Goal: Task Accomplishment & Management: Use online tool/utility

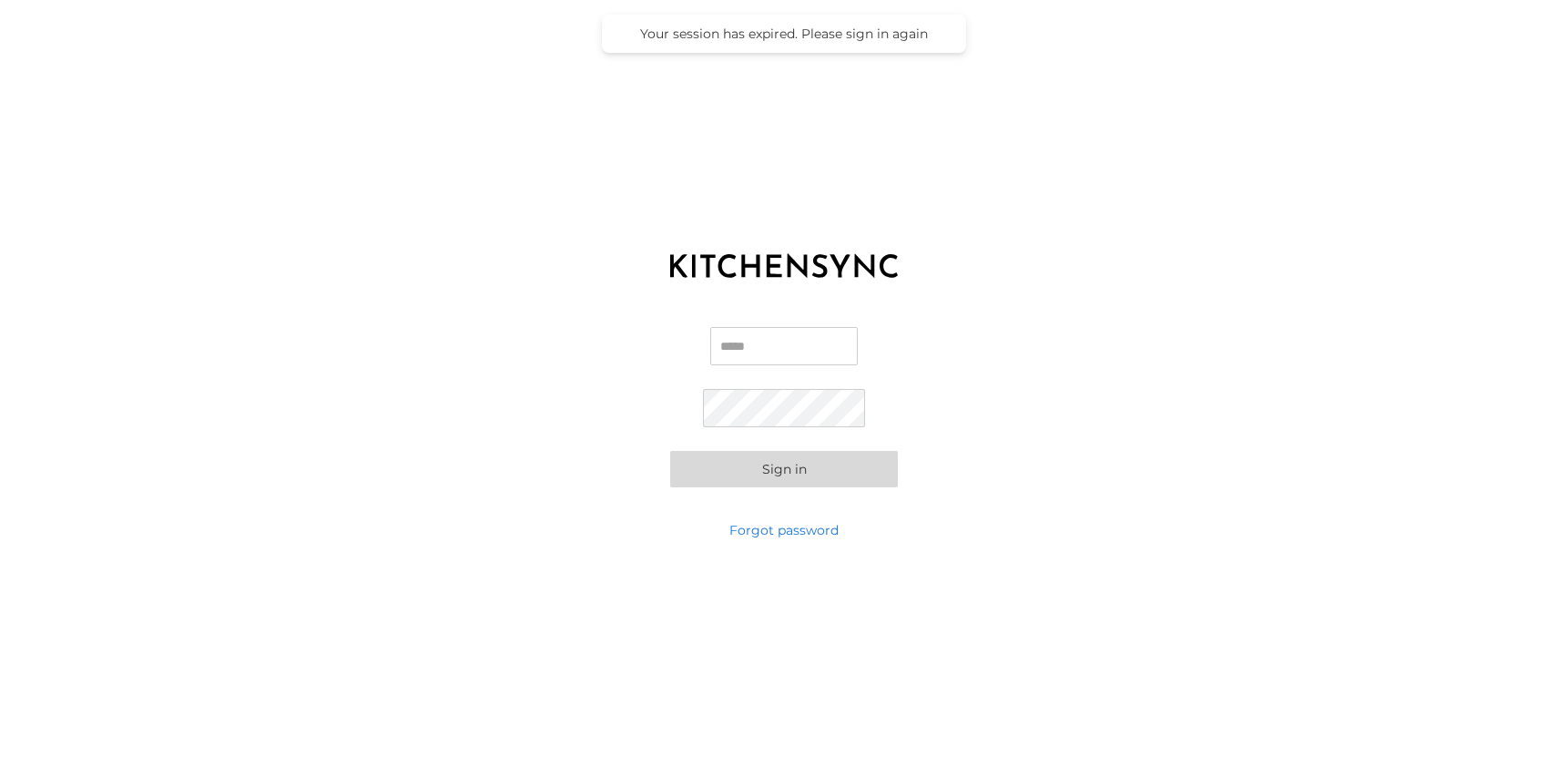
type input "**********"
click at [729, 475] on button "Sign in" at bounding box center [783, 470] width 228 height 37
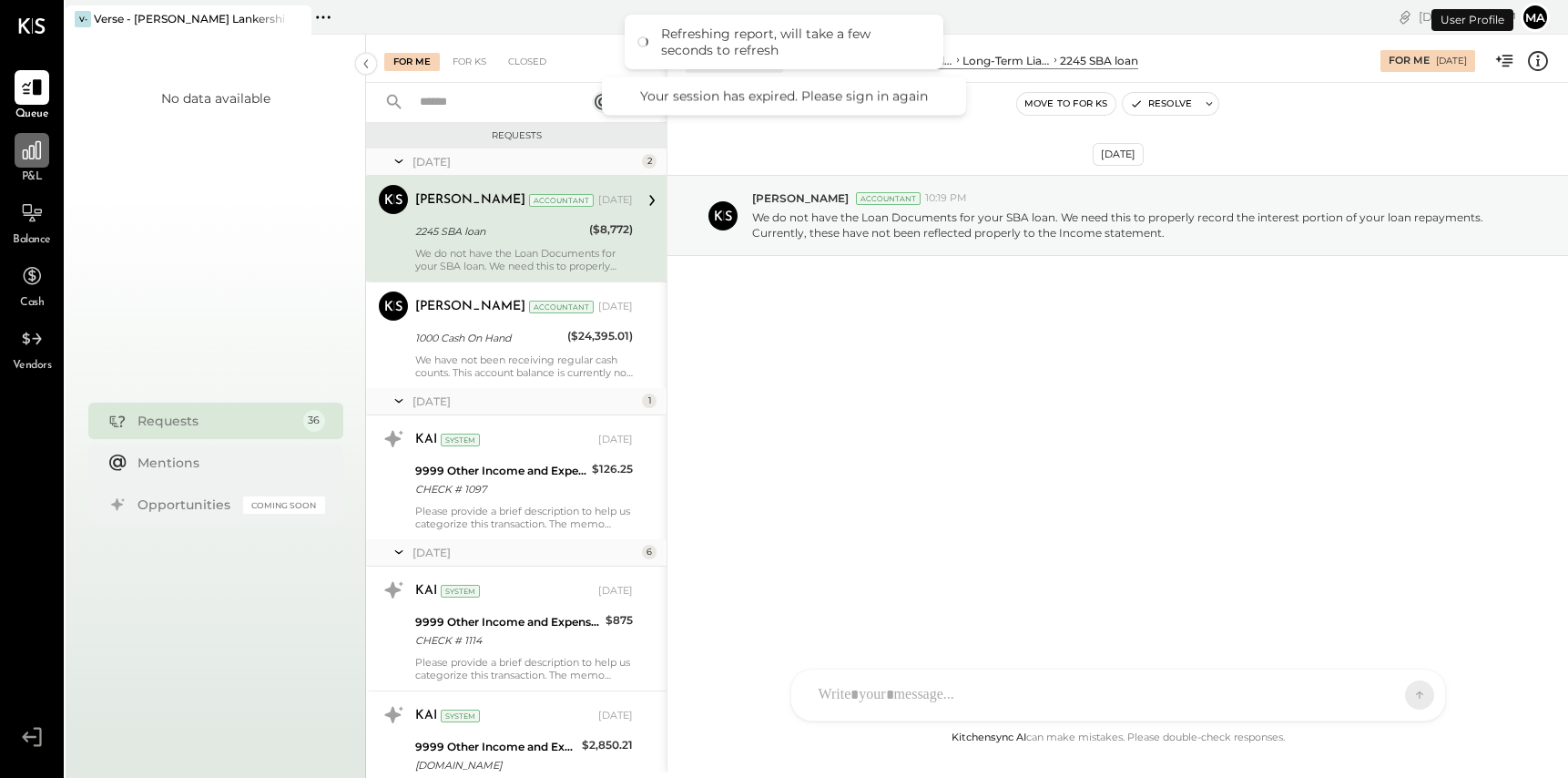
click at [30, 153] on icon at bounding box center [32, 150] width 24 height 24
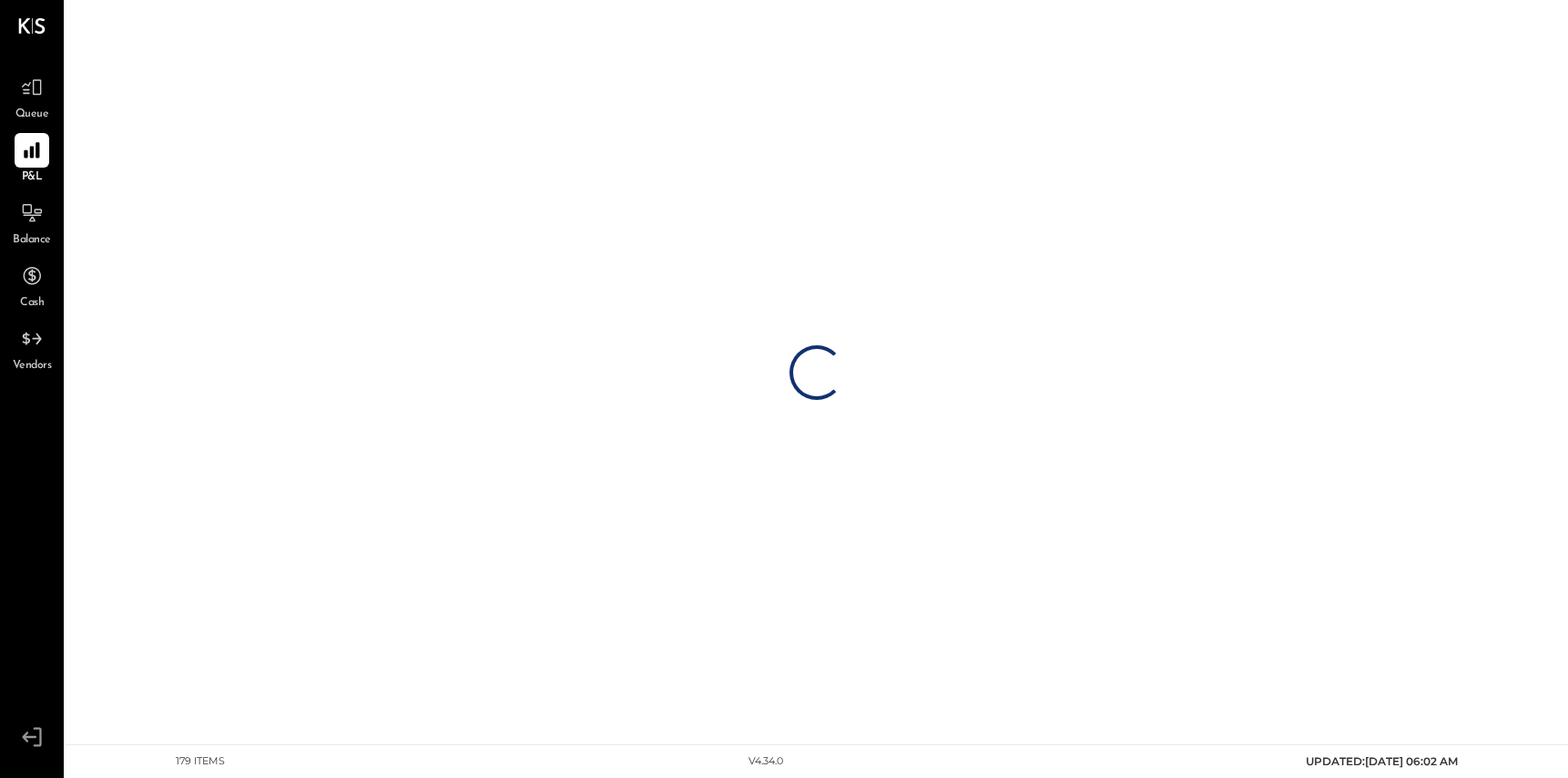
click at [1176, 392] on div "Loading…" at bounding box center [817, 372] width 1502 height 744
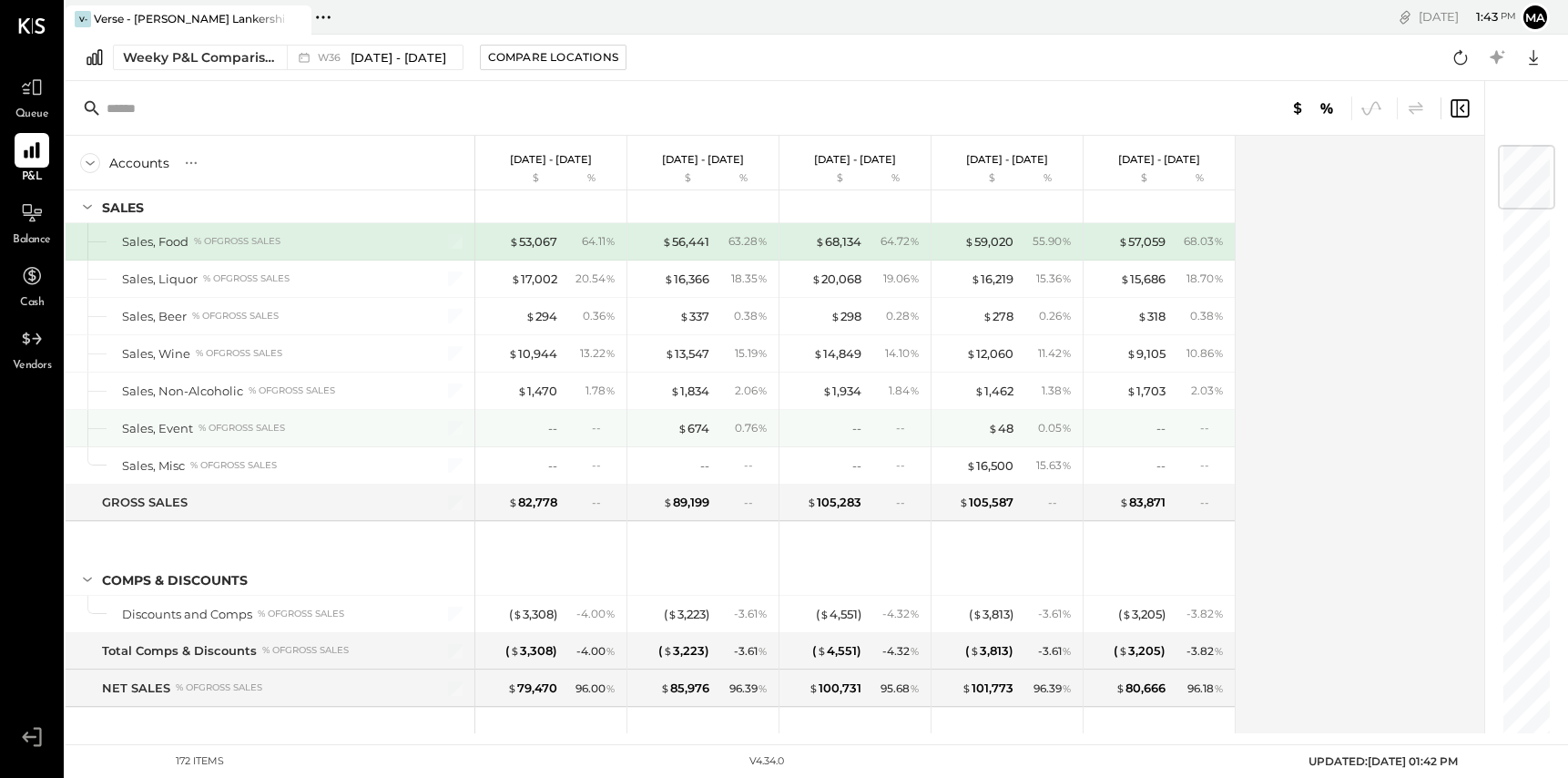
scroll to position [32, 0]
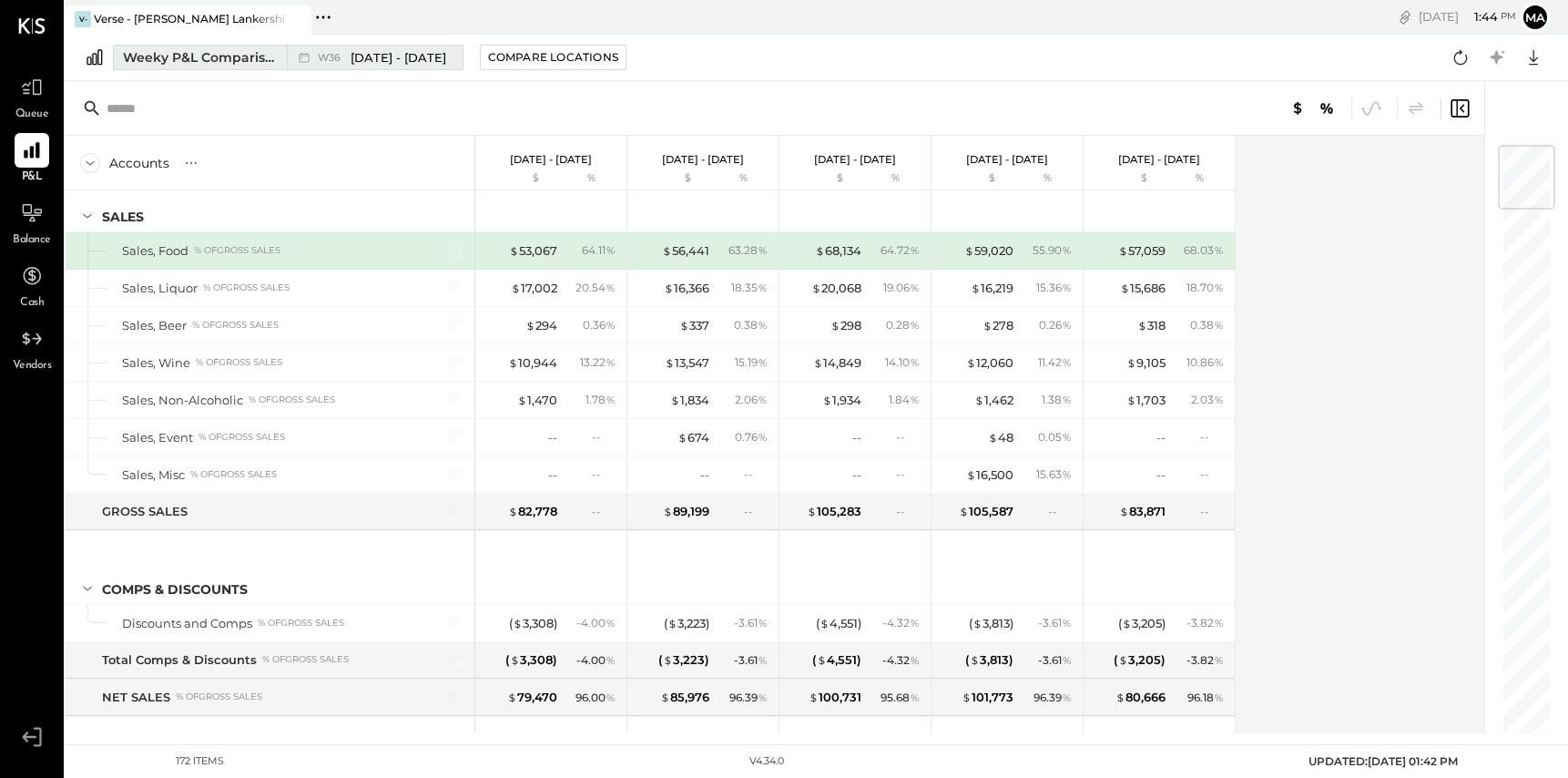
click at [419, 59] on span "[DATE] - [DATE]" at bounding box center [398, 58] width 95 height 17
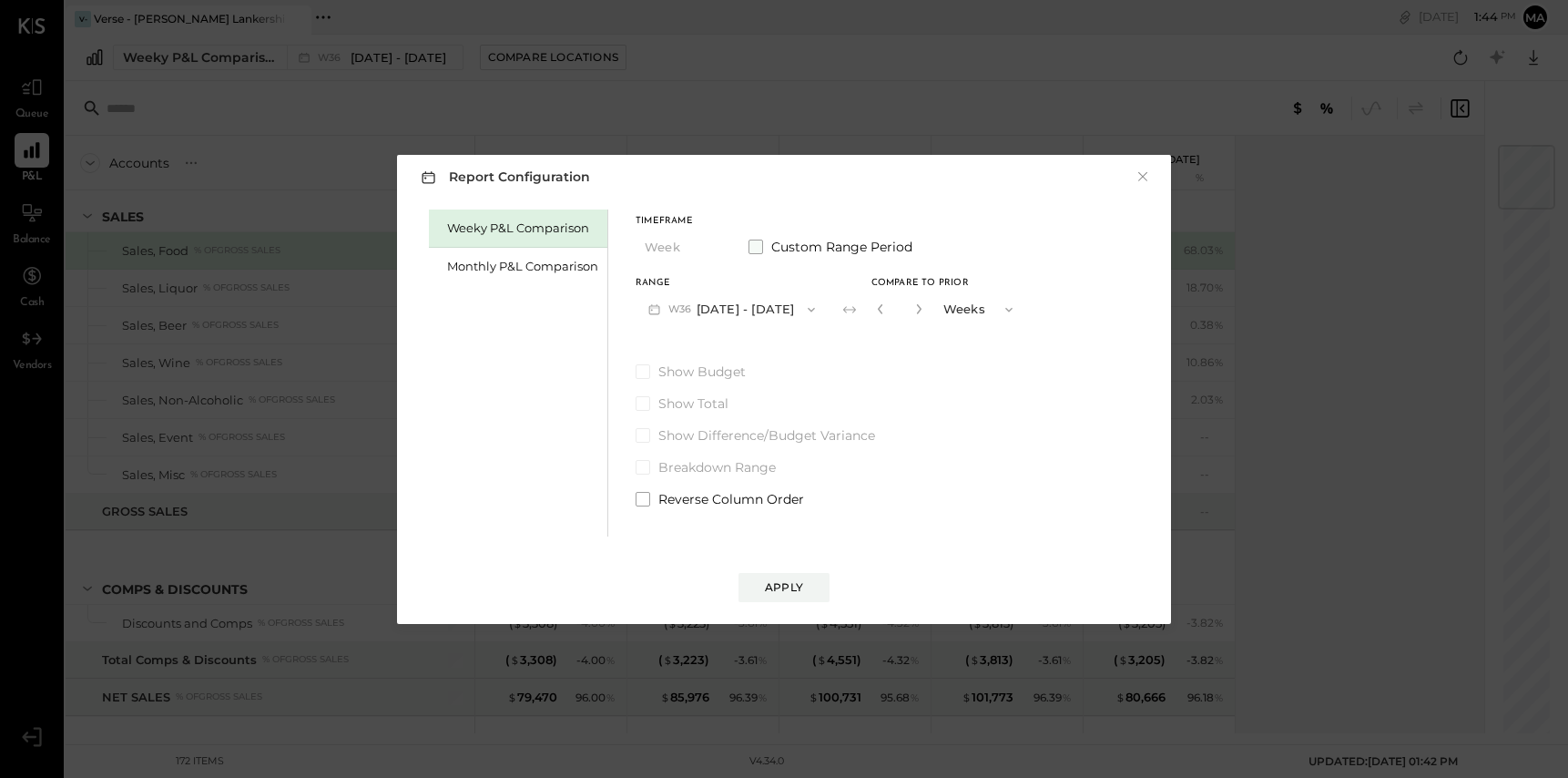
click at [761, 251] on span at bounding box center [756, 247] width 15 height 15
click at [655, 311] on icon "button" at bounding box center [654, 308] width 19 height 19
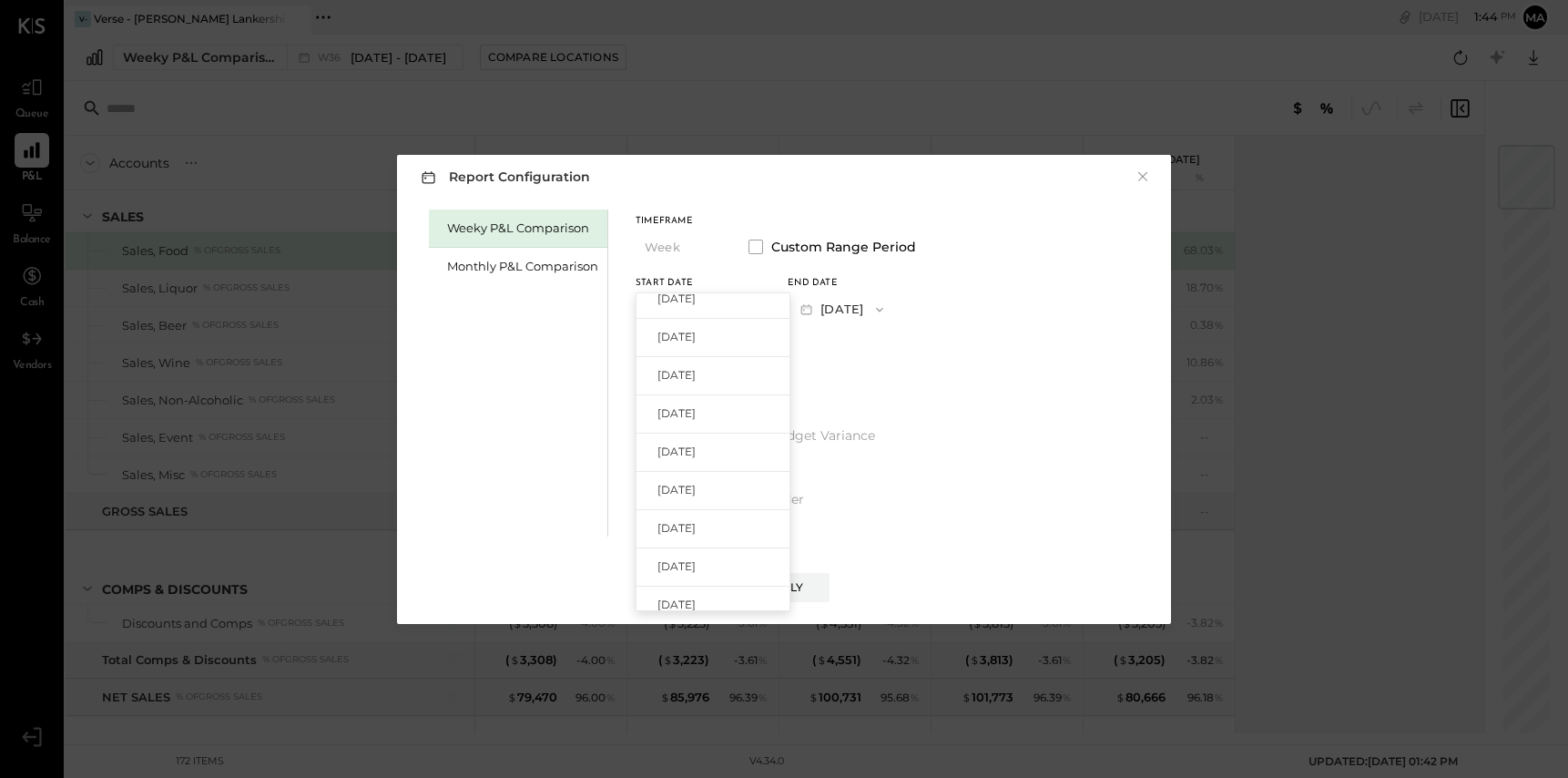
scroll to position [801, 0]
click at [695, 546] on span "[DATE]" at bounding box center [677, 543] width 38 height 16
click at [816, 308] on icon "button" at bounding box center [806, 308] width 19 height 19
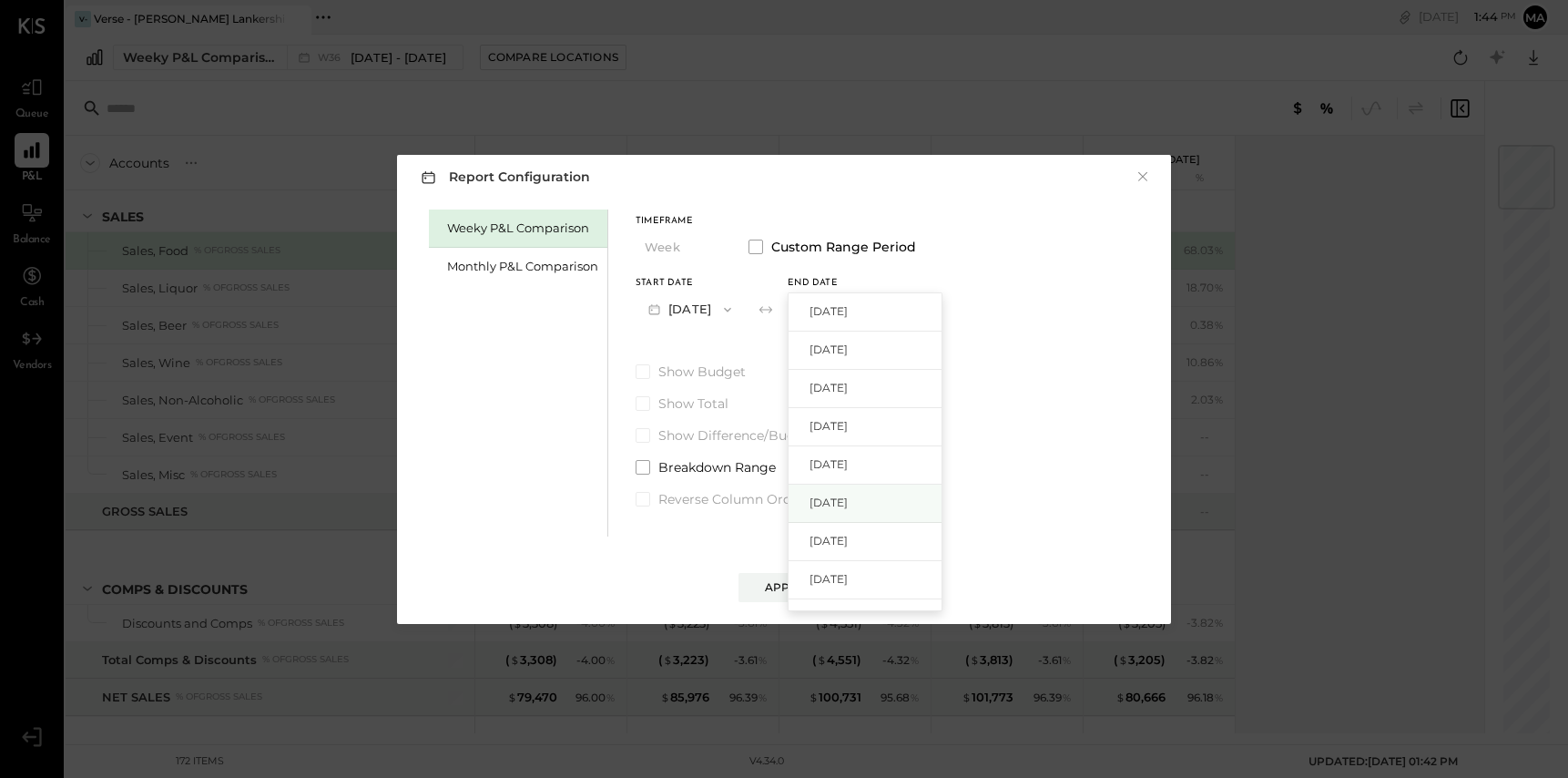
scroll to position [53, 0]
click at [848, 518] on span "[DATE]" at bounding box center [829, 525] width 38 height 16
click at [776, 585] on div "Apply" at bounding box center [784, 587] width 38 height 16
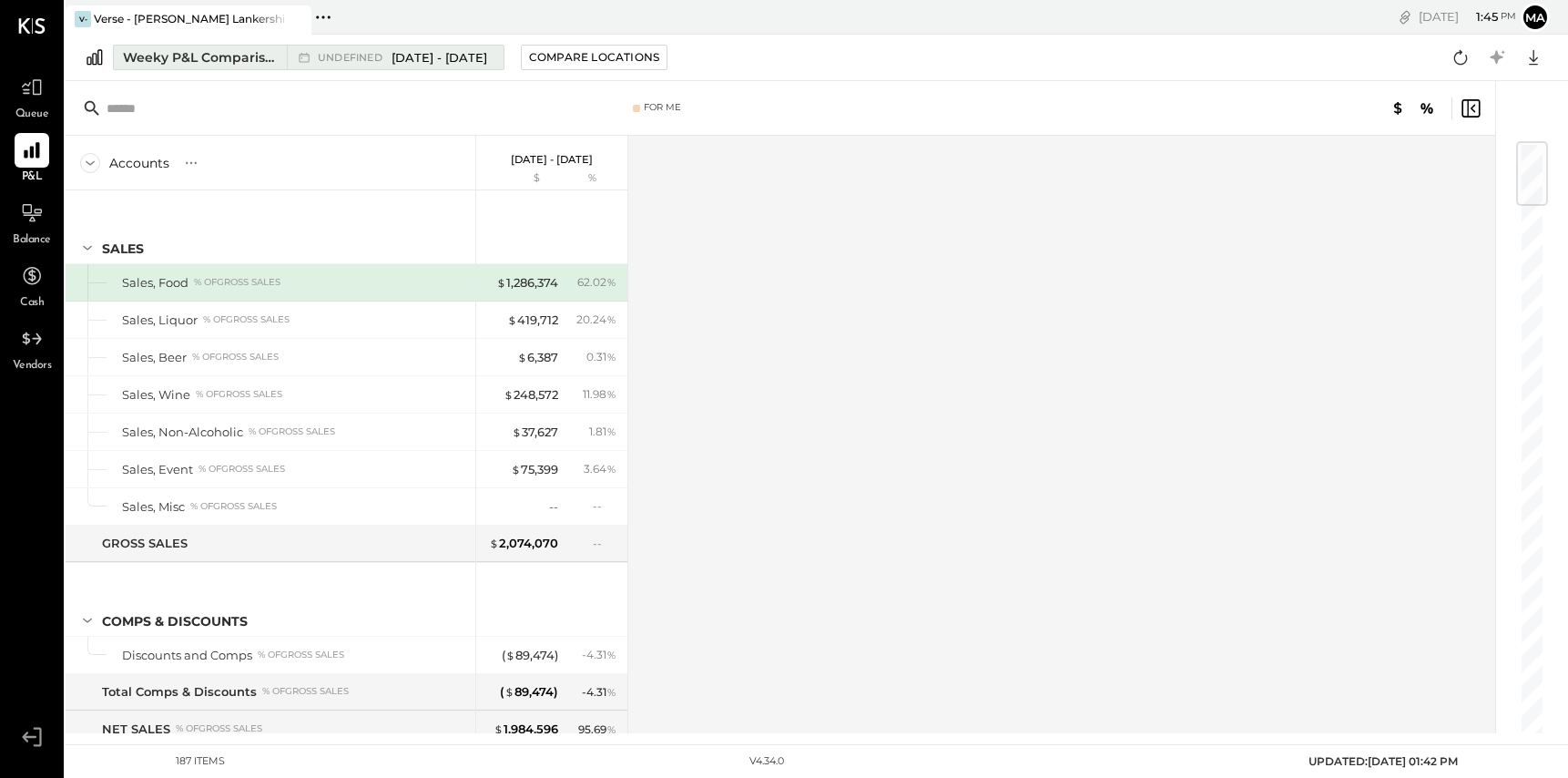
click at [405, 52] on span "[DATE] - [DATE]" at bounding box center [439, 58] width 95 height 17
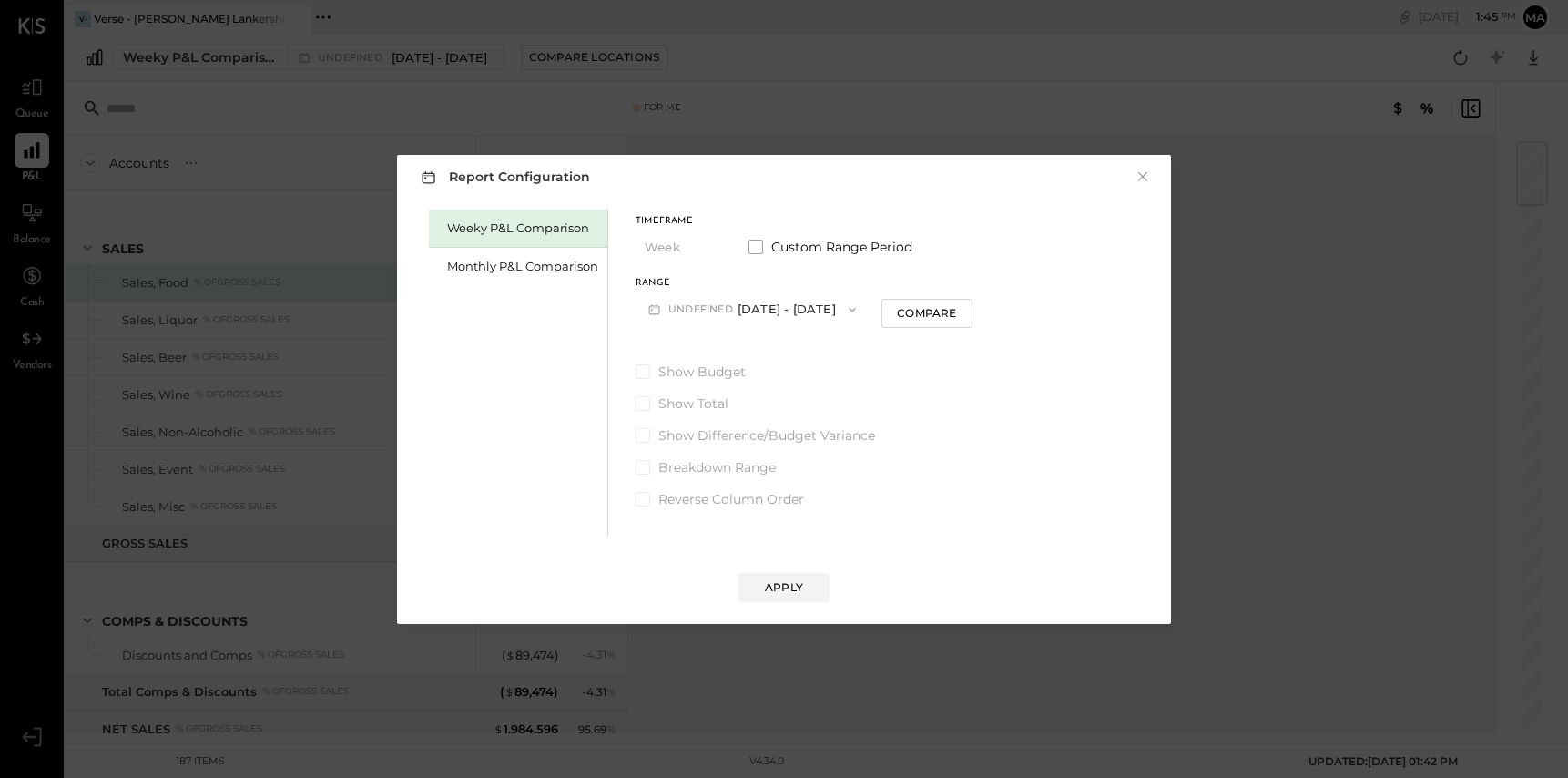
click at [640, 367] on span at bounding box center [643, 372] width 15 height 15
click at [755, 254] on span at bounding box center [756, 247] width 15 height 15
click at [644, 469] on span at bounding box center [643, 468] width 15 height 15
click at [773, 584] on div "Apply" at bounding box center [784, 587] width 38 height 16
